Goal: Task Accomplishment & Management: Use online tool/utility

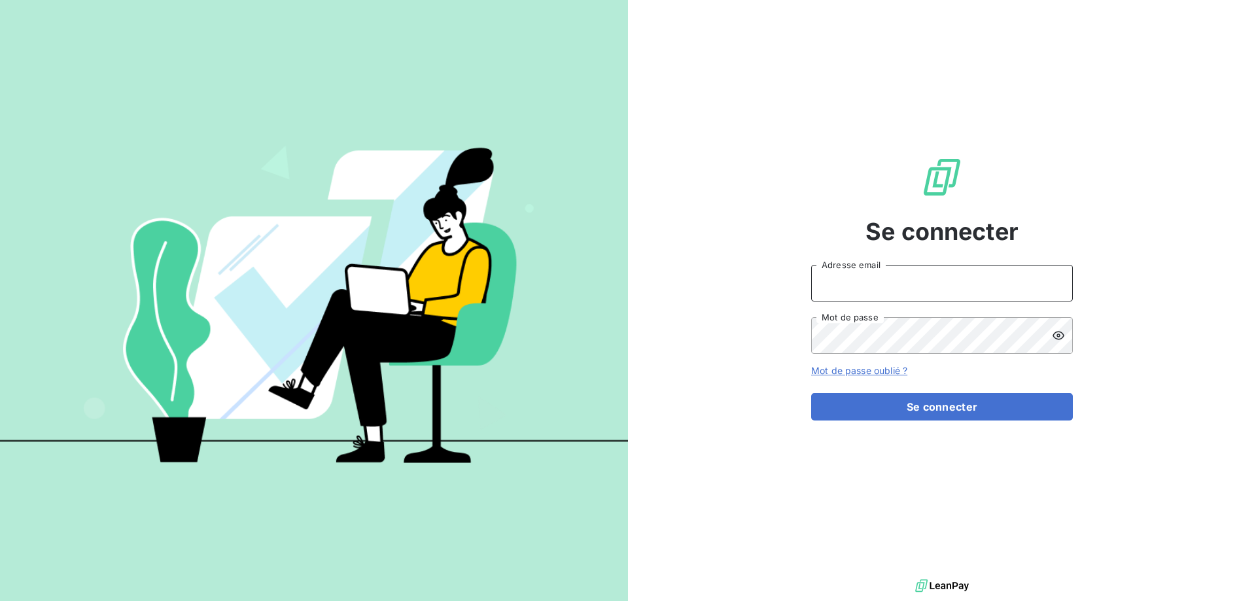
type input "[EMAIL_ADDRESS][DOMAIN_NAME]"
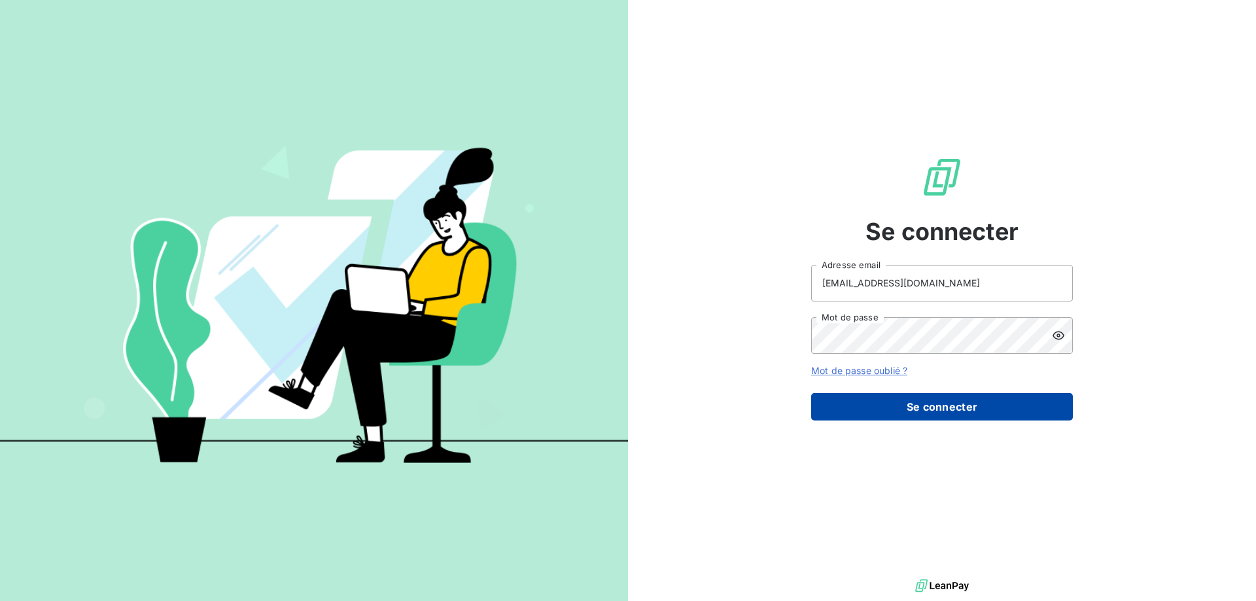
click at [964, 408] on button "Se connecter" at bounding box center [942, 406] width 262 height 27
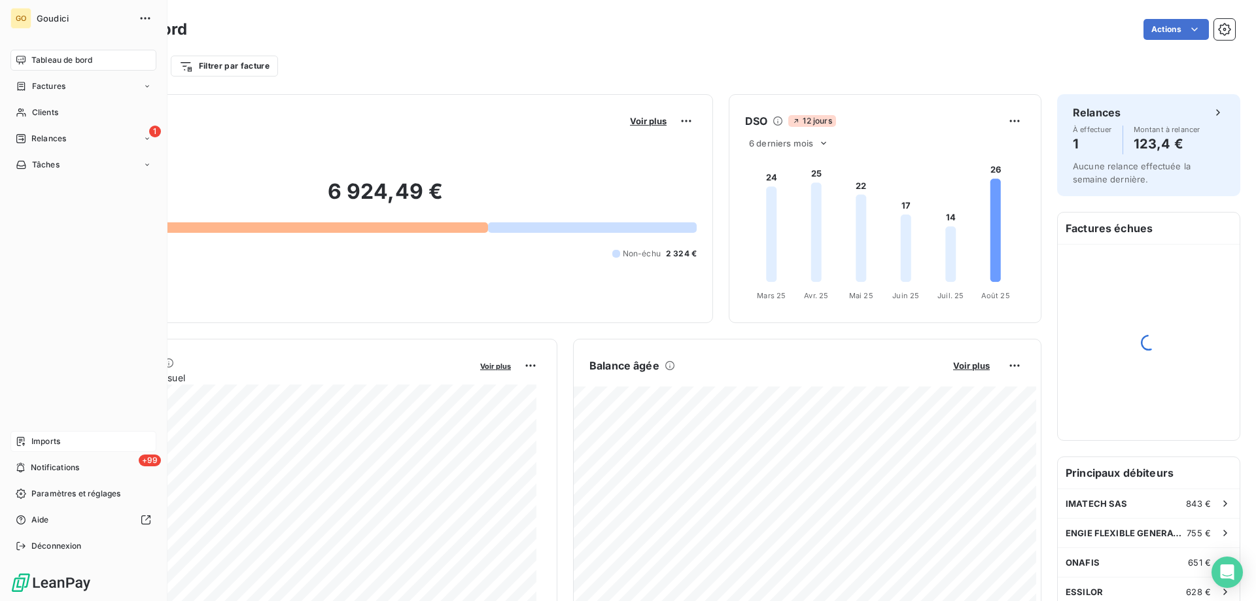
click at [41, 443] on span "Imports" at bounding box center [45, 442] width 29 height 12
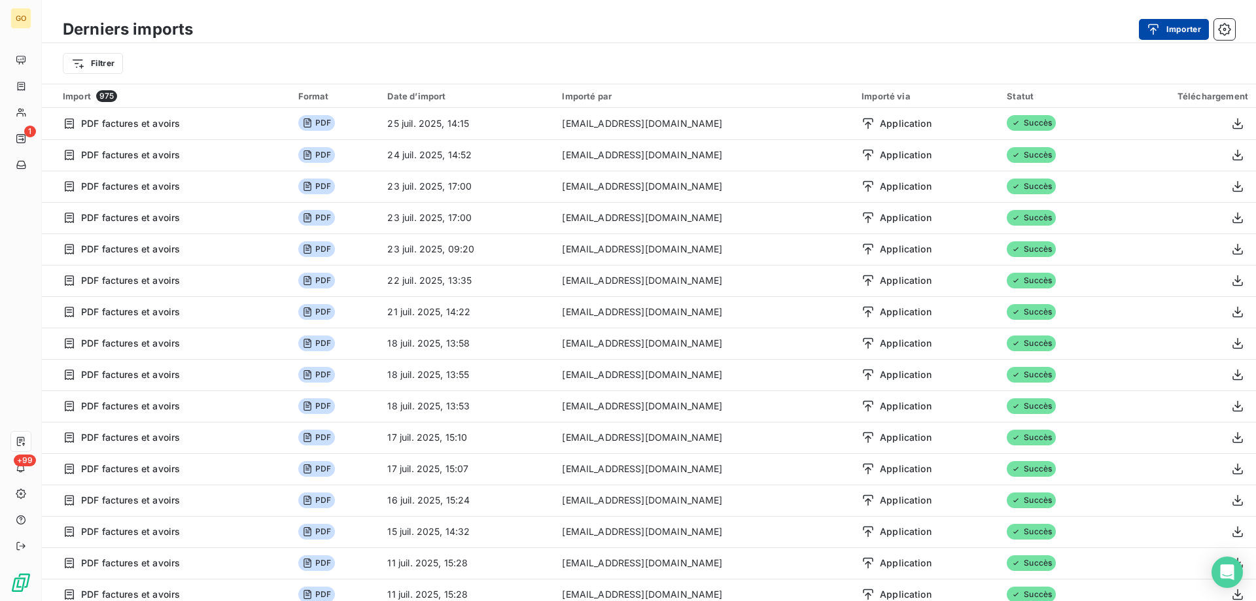
click at [1169, 29] on button "Importer" at bounding box center [1174, 29] width 70 height 21
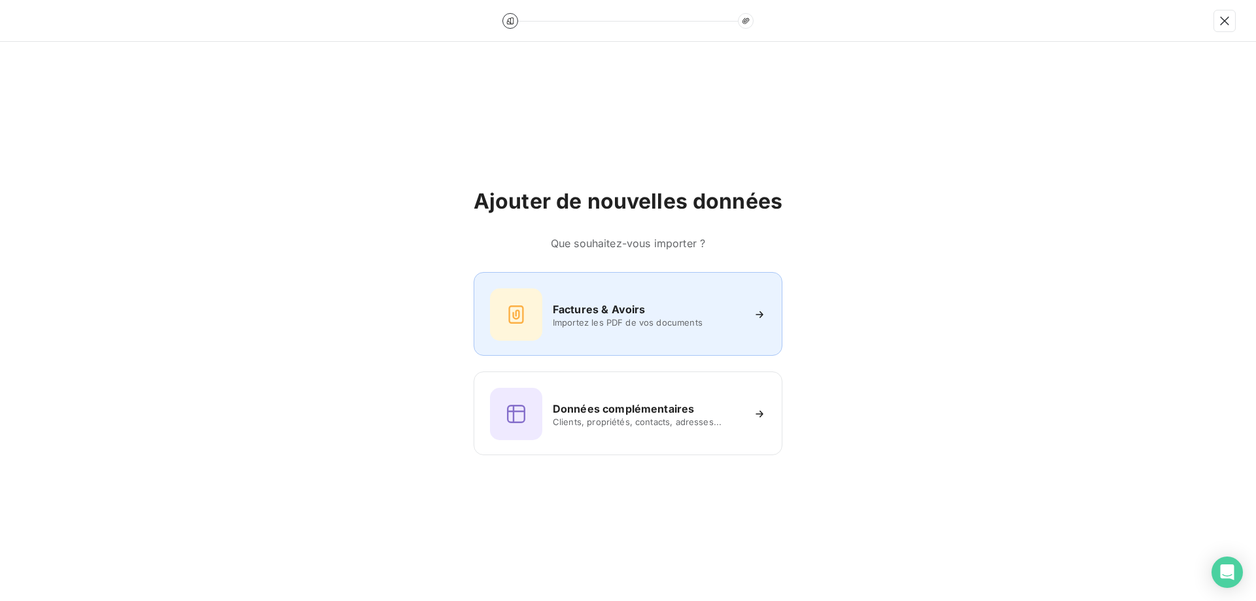
click at [642, 295] on div "Factures & Avoirs Importez les PDF de vos documents" at bounding box center [628, 315] width 276 height 52
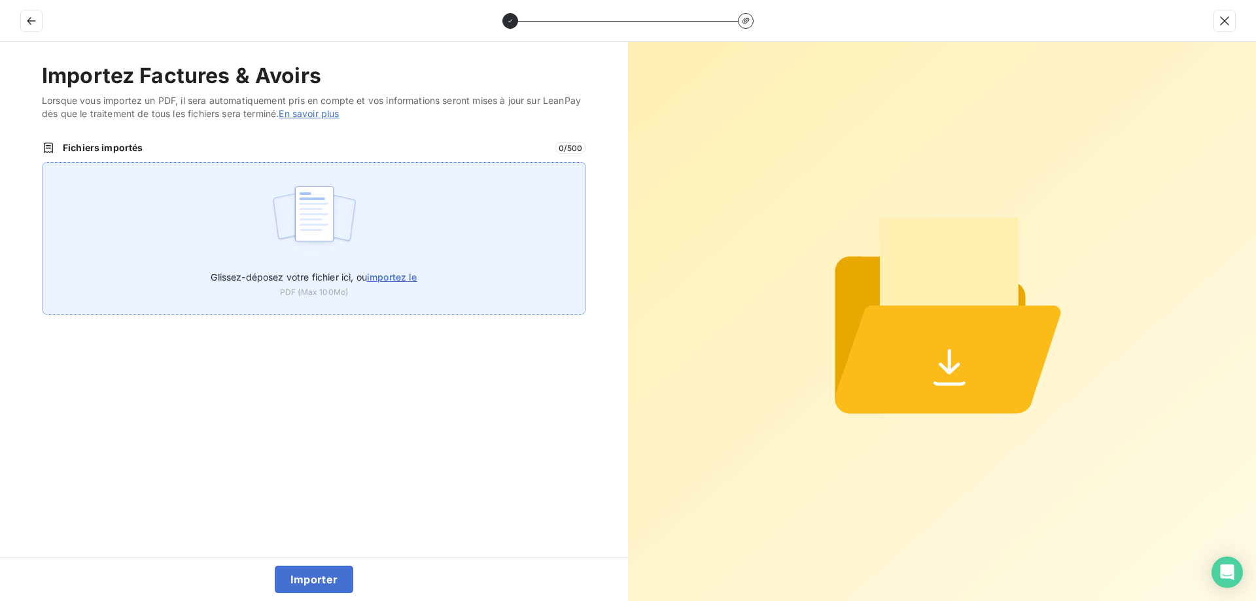
click at [336, 231] on img at bounding box center [314, 221] width 87 height 84
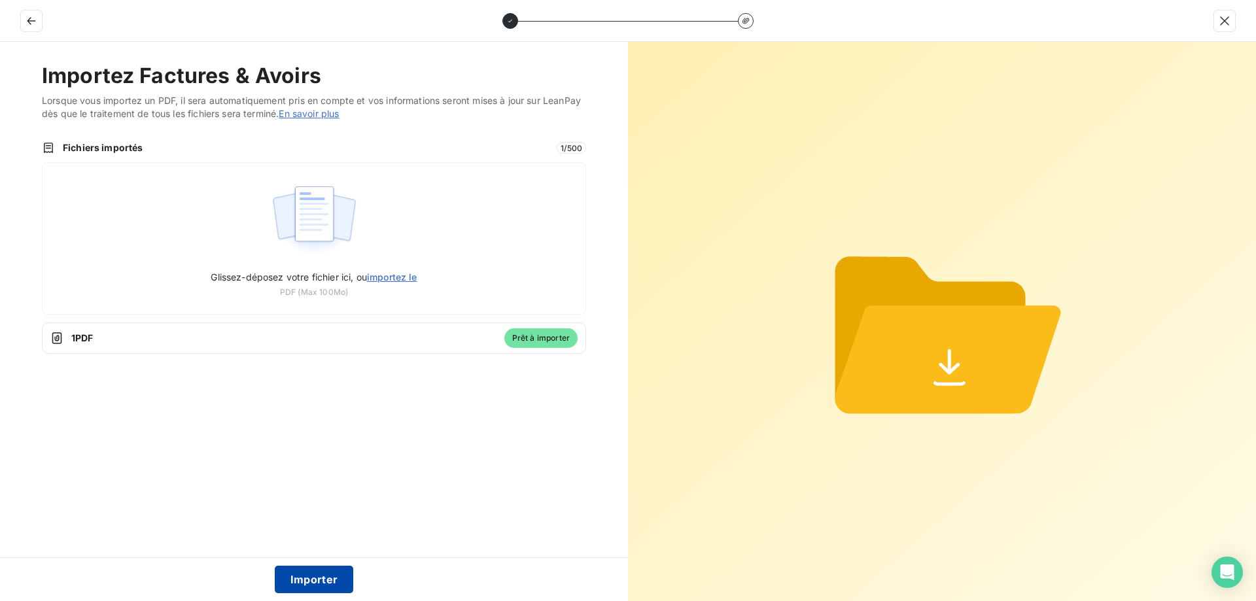
click at [313, 575] on button "Importer" at bounding box center [314, 579] width 79 height 27
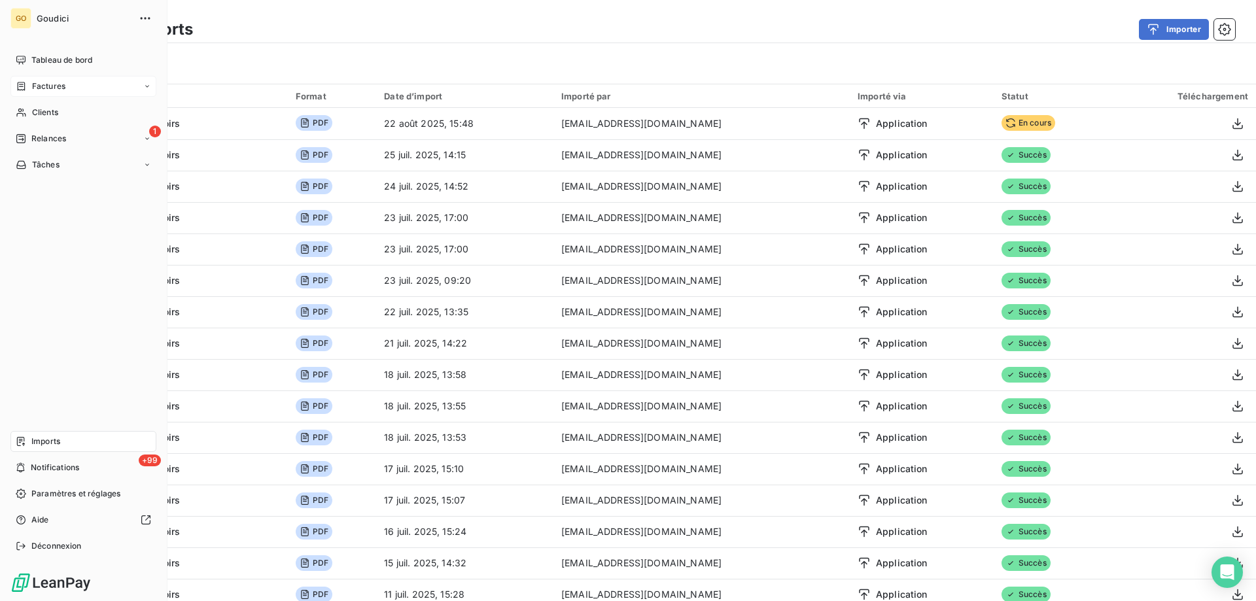
click at [52, 85] on span "Factures" at bounding box center [48, 86] width 33 height 12
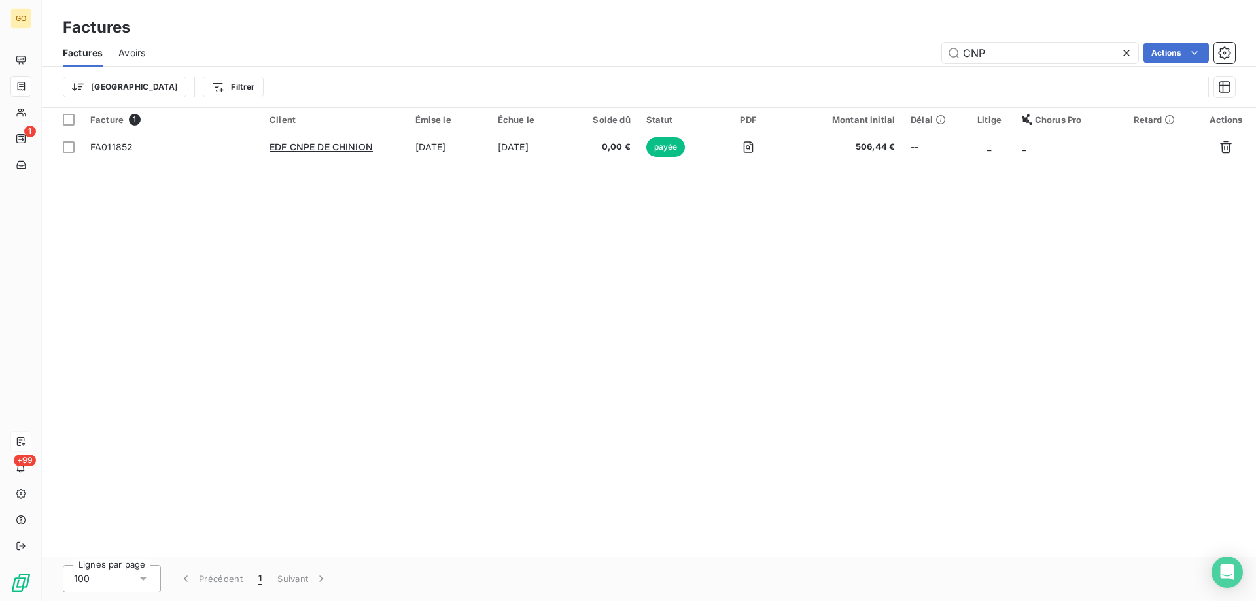
drag, startPoint x: 996, startPoint y: 53, endPoint x: 786, endPoint y: 59, distance: 210.1
click at [796, 57] on div "CNP Actions" at bounding box center [698, 53] width 1074 height 21
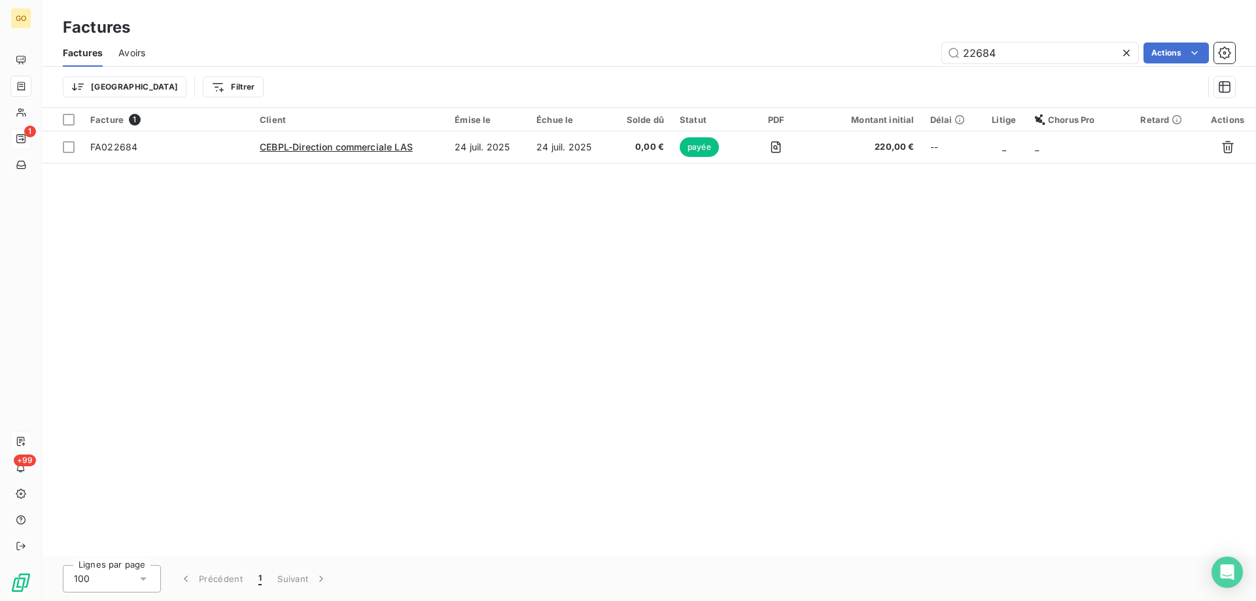
type input "22684"
